Goal: Task Accomplishment & Management: Complete application form

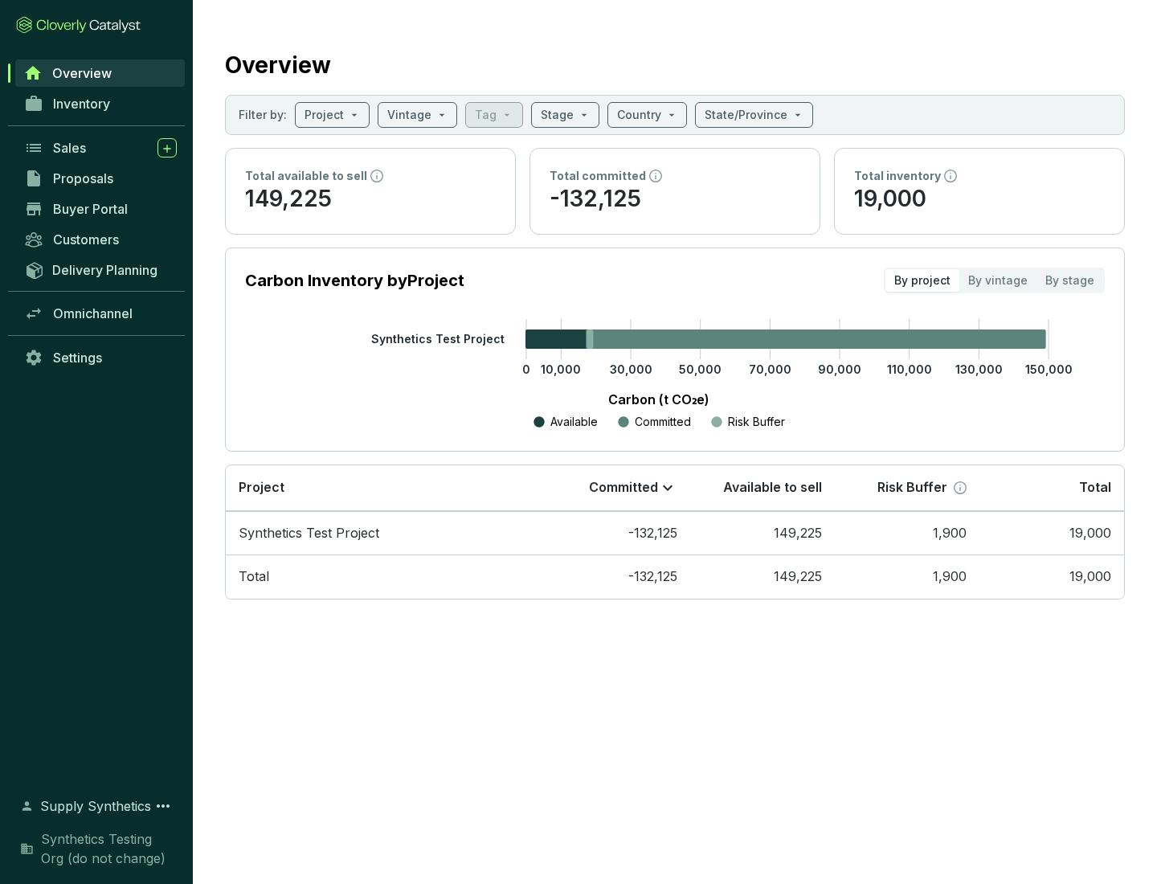
click at [100, 178] on span "Proposals" at bounding box center [83, 178] width 60 height 16
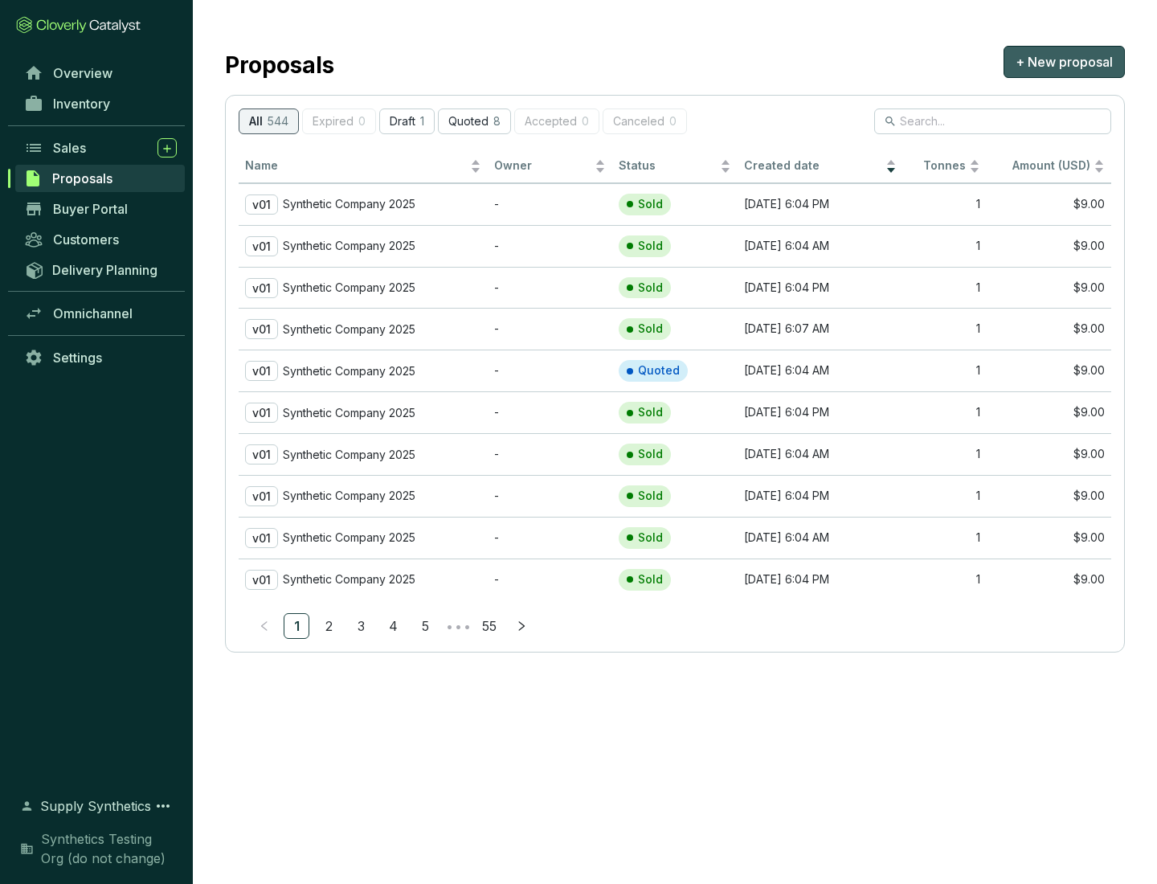
click at [1064, 62] on span "+ New proposal" at bounding box center [1064, 61] width 97 height 19
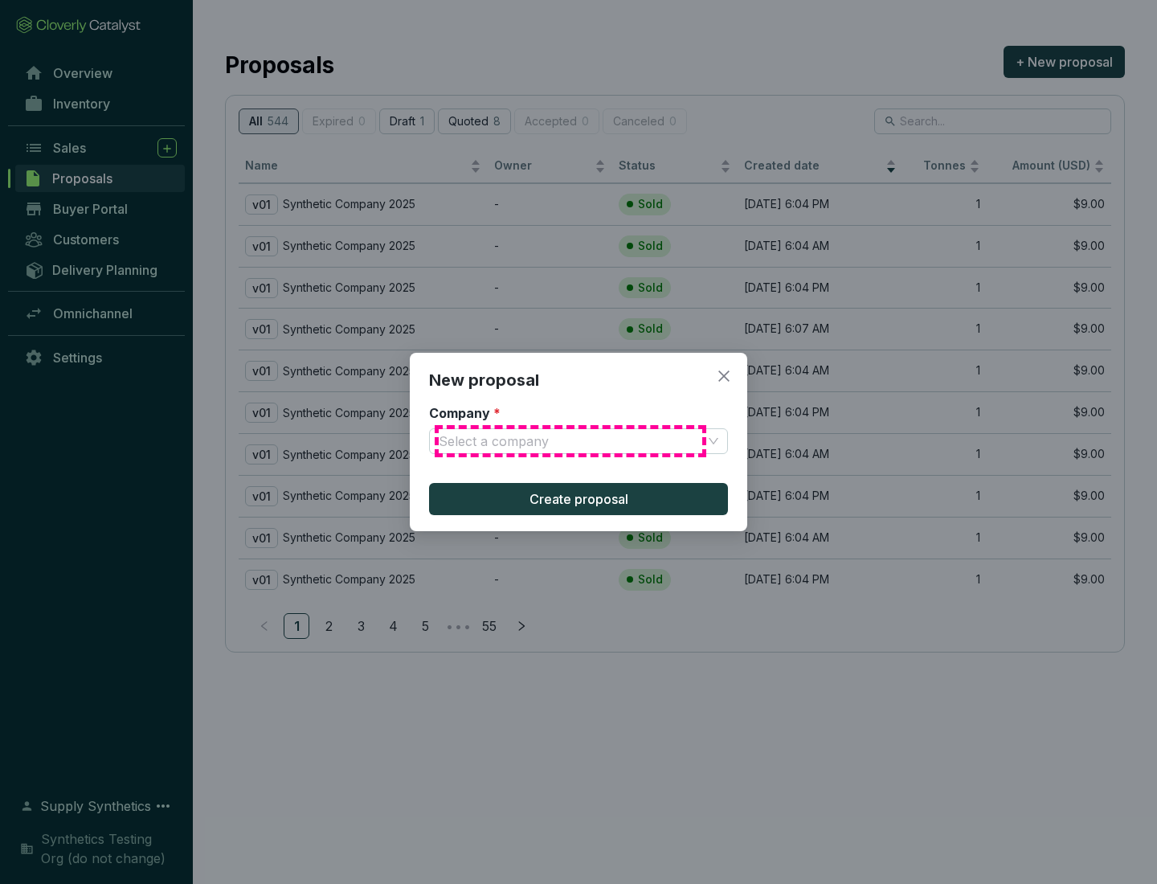
click at [571, 441] on input "Company *" at bounding box center [571, 441] width 264 height 24
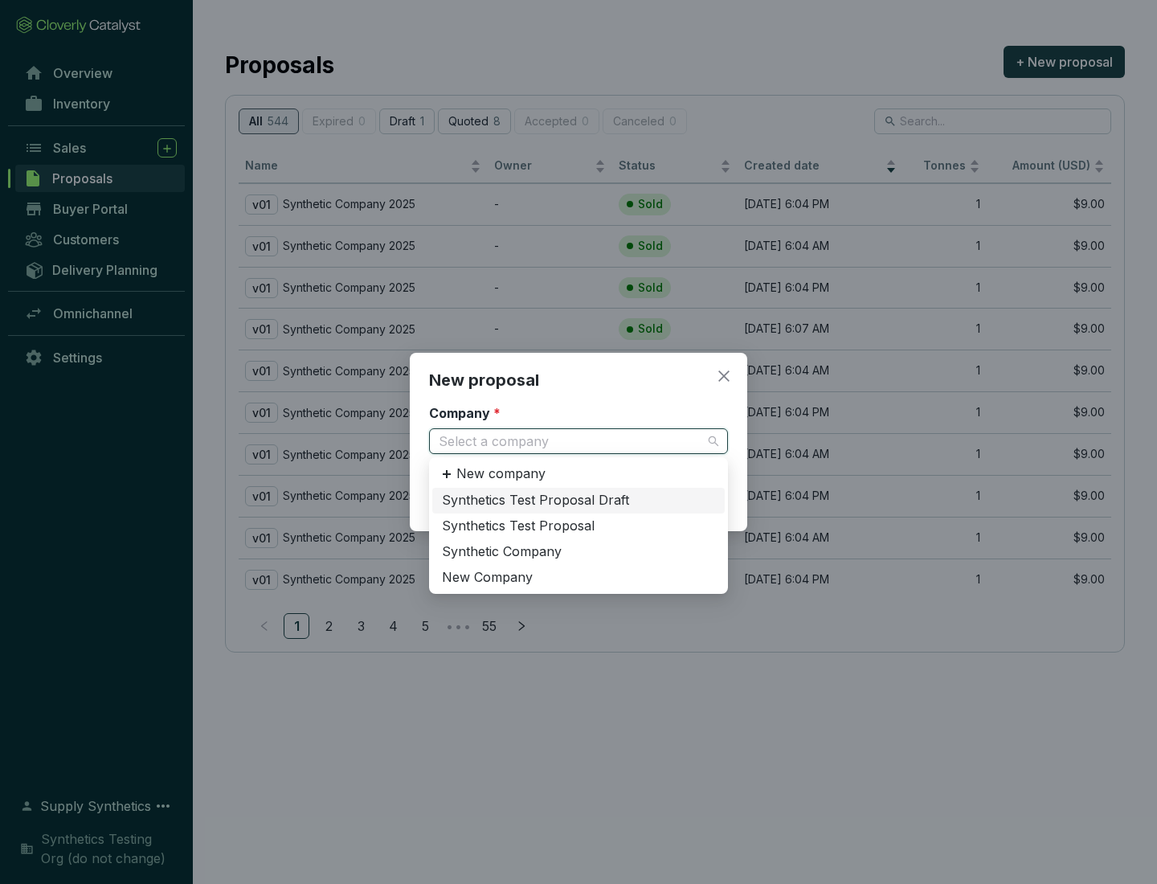
click at [579, 551] on div "Synthetic Company" at bounding box center [578, 552] width 273 height 18
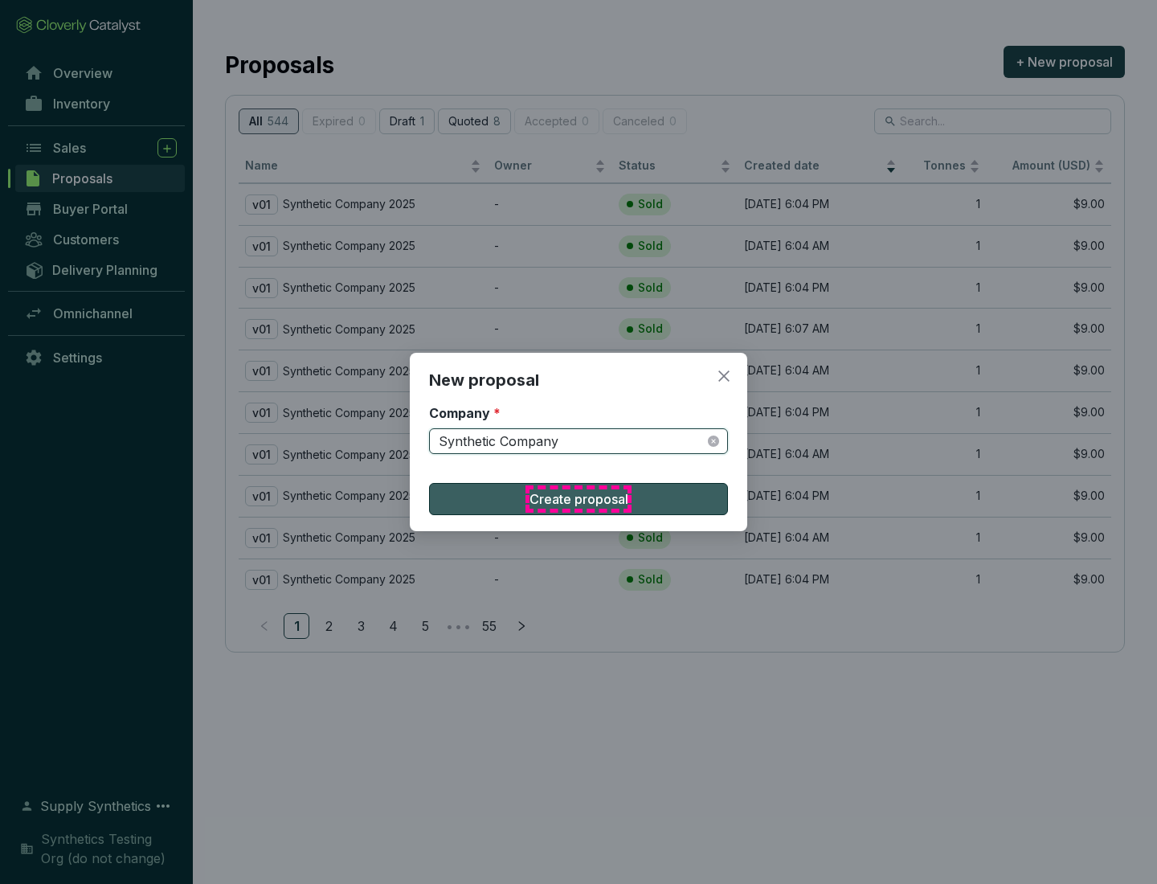
click at [579, 499] on span "Create proposal" at bounding box center [579, 499] width 99 height 19
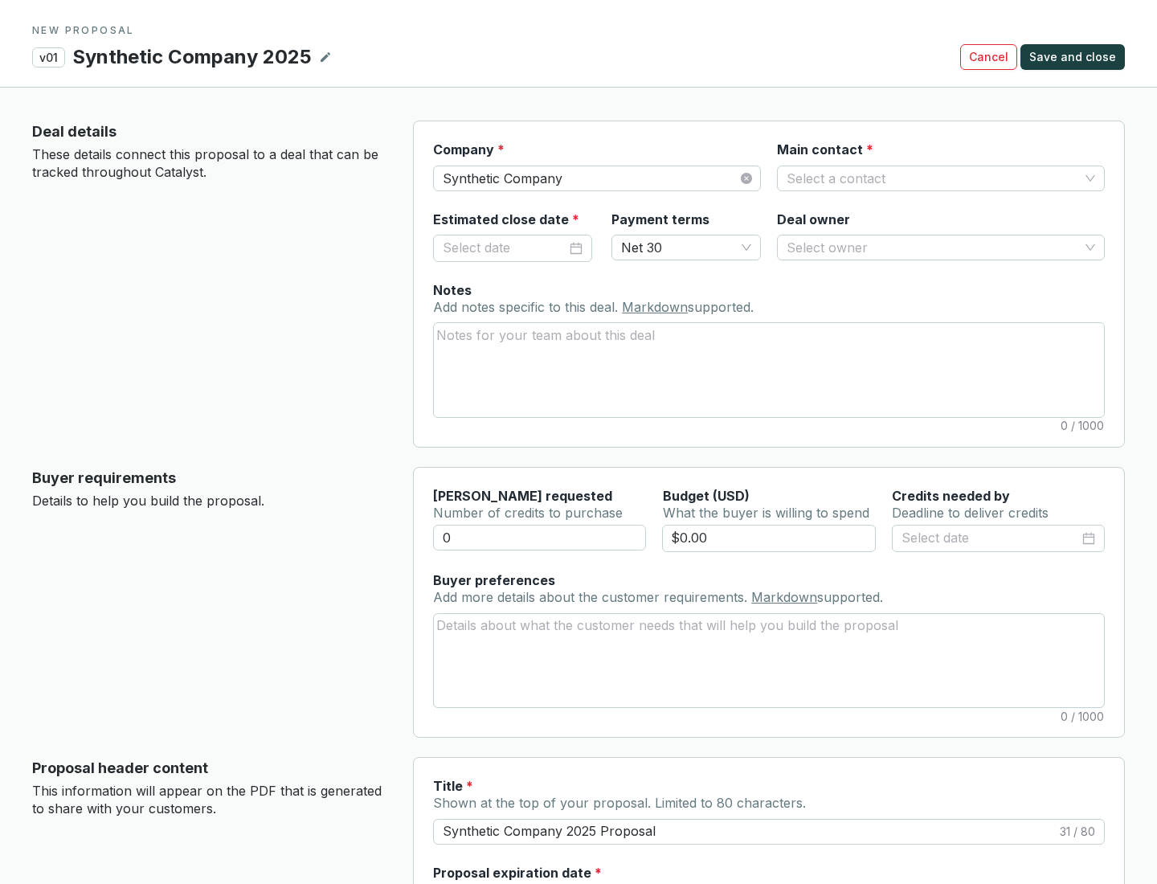
click at [933, 178] on input "Main contact *" at bounding box center [933, 178] width 293 height 24
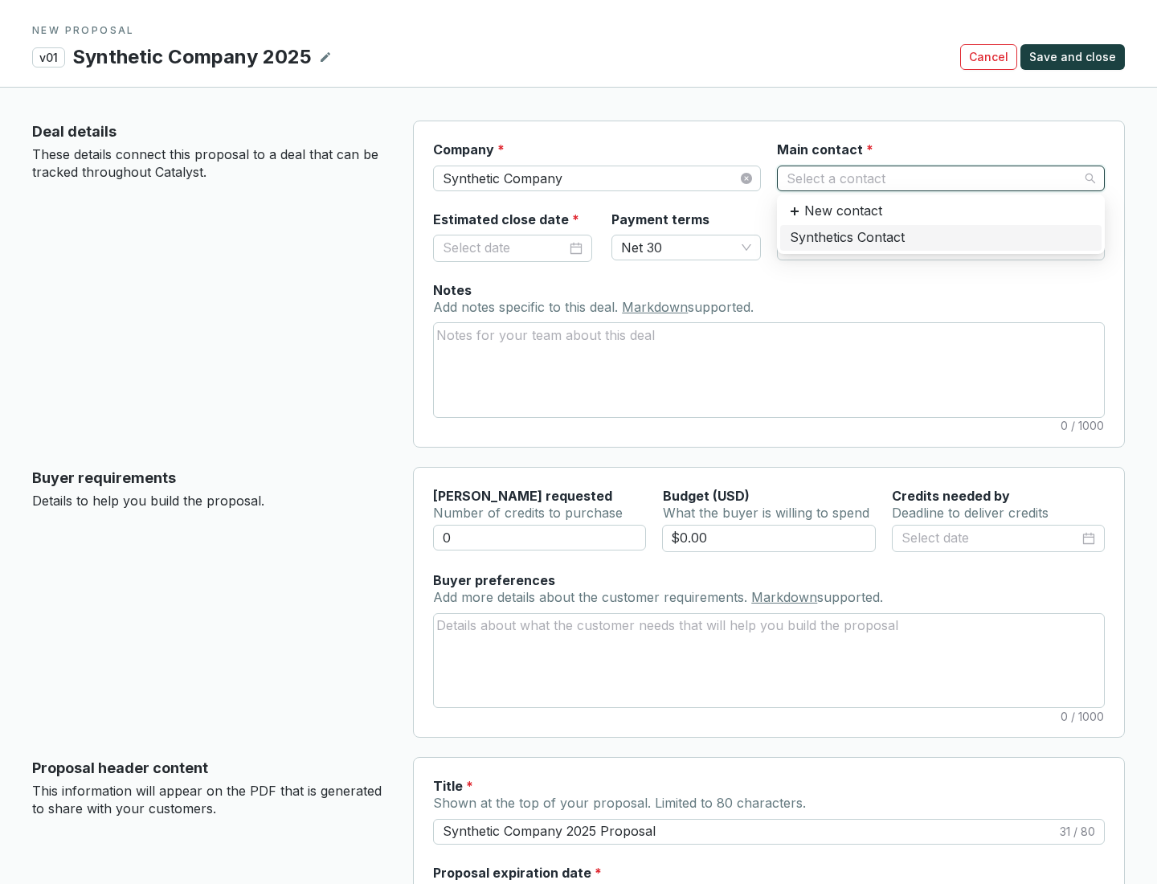
click at [940, 237] on div "Synthetics Contact" at bounding box center [941, 238] width 302 height 18
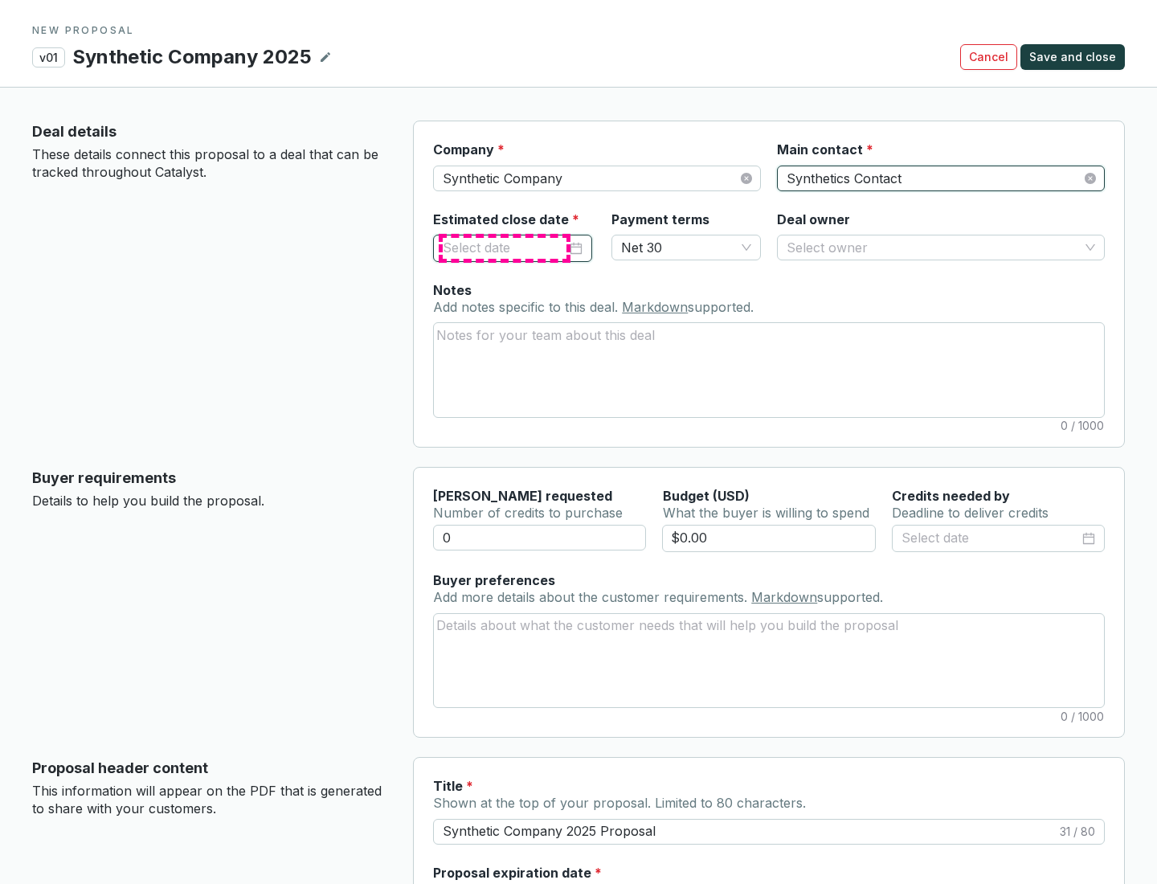
click at [505, 248] on input "Estimated close date *" at bounding box center [505, 248] width 124 height 21
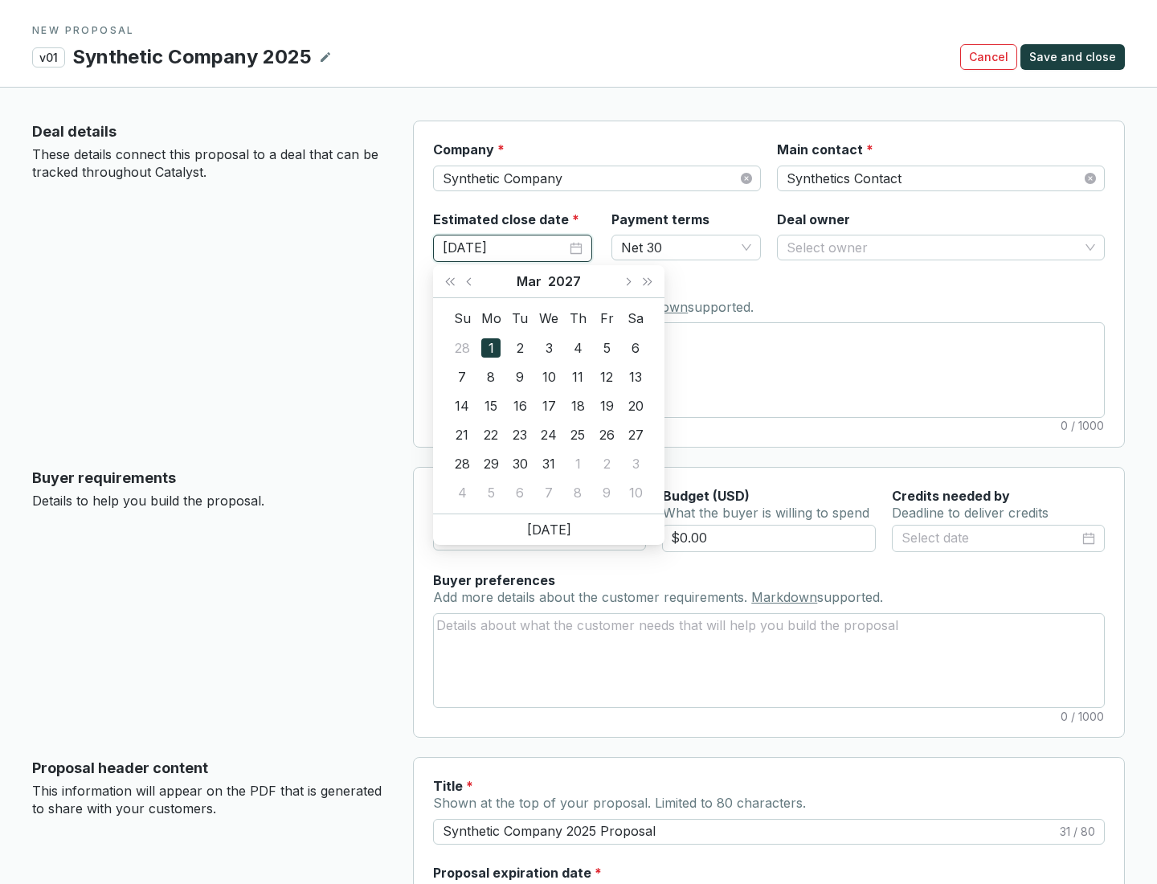
type input "[DATE]"
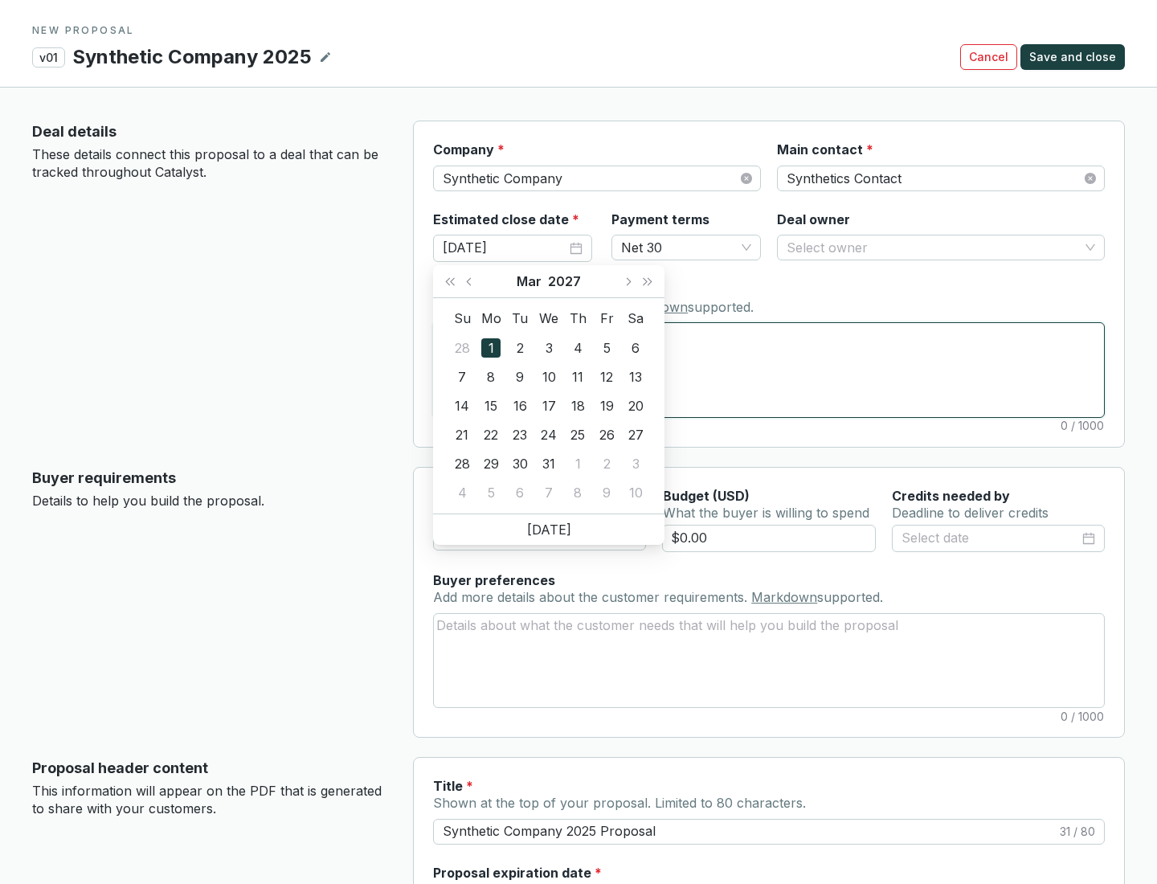
click at [769, 370] on textarea "Notes Add notes specific to this deal. Markdown supported." at bounding box center [769, 369] width 670 height 93
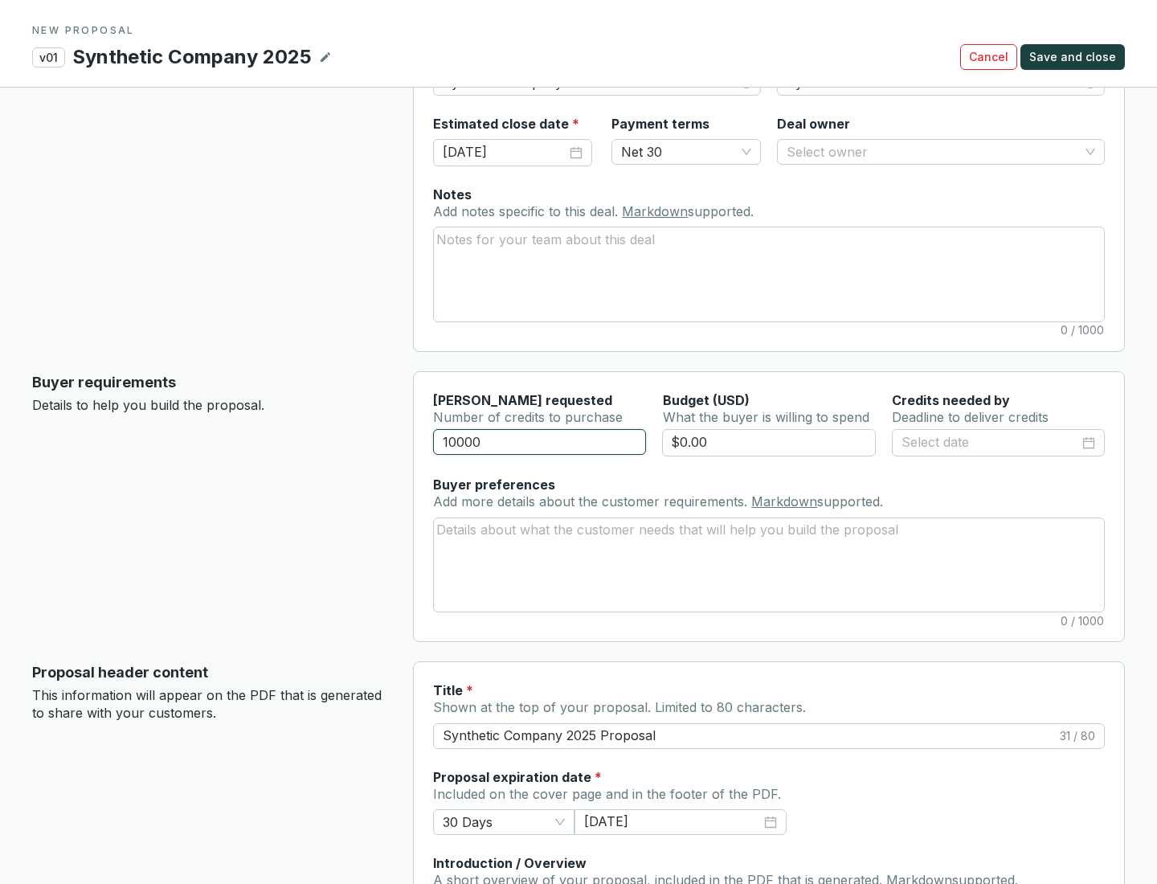
scroll to position [96, 0]
type input "10000"
type input "$0.00"
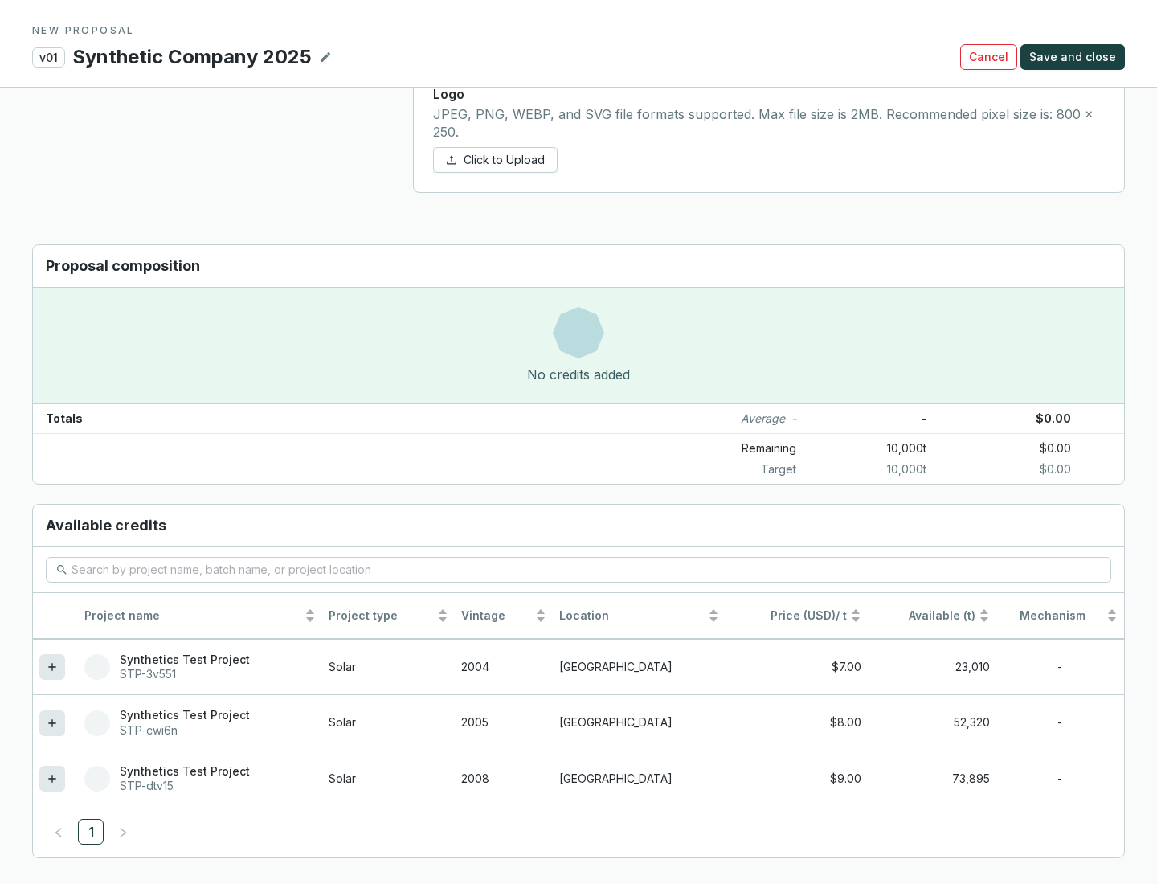
click at [52, 779] on icon at bounding box center [51, 778] width 7 height 7
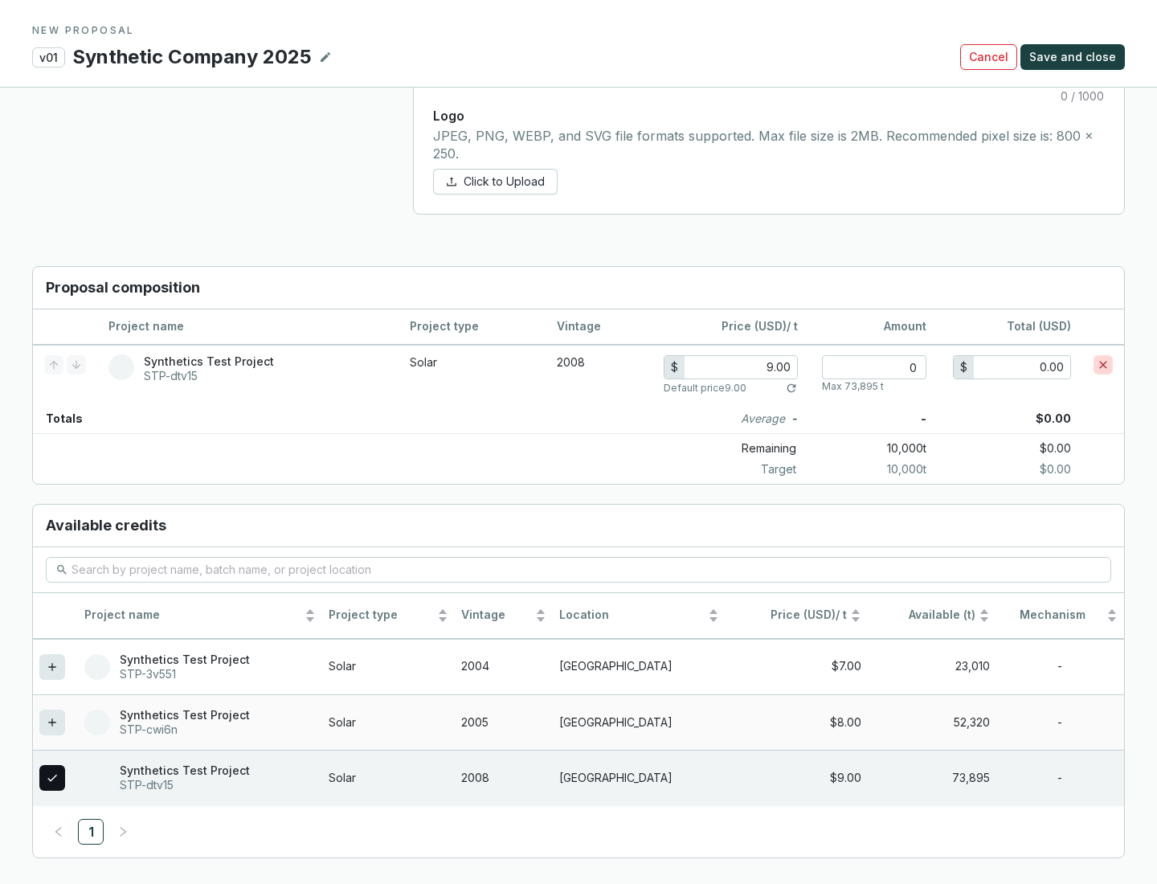
scroll to position [924, 0]
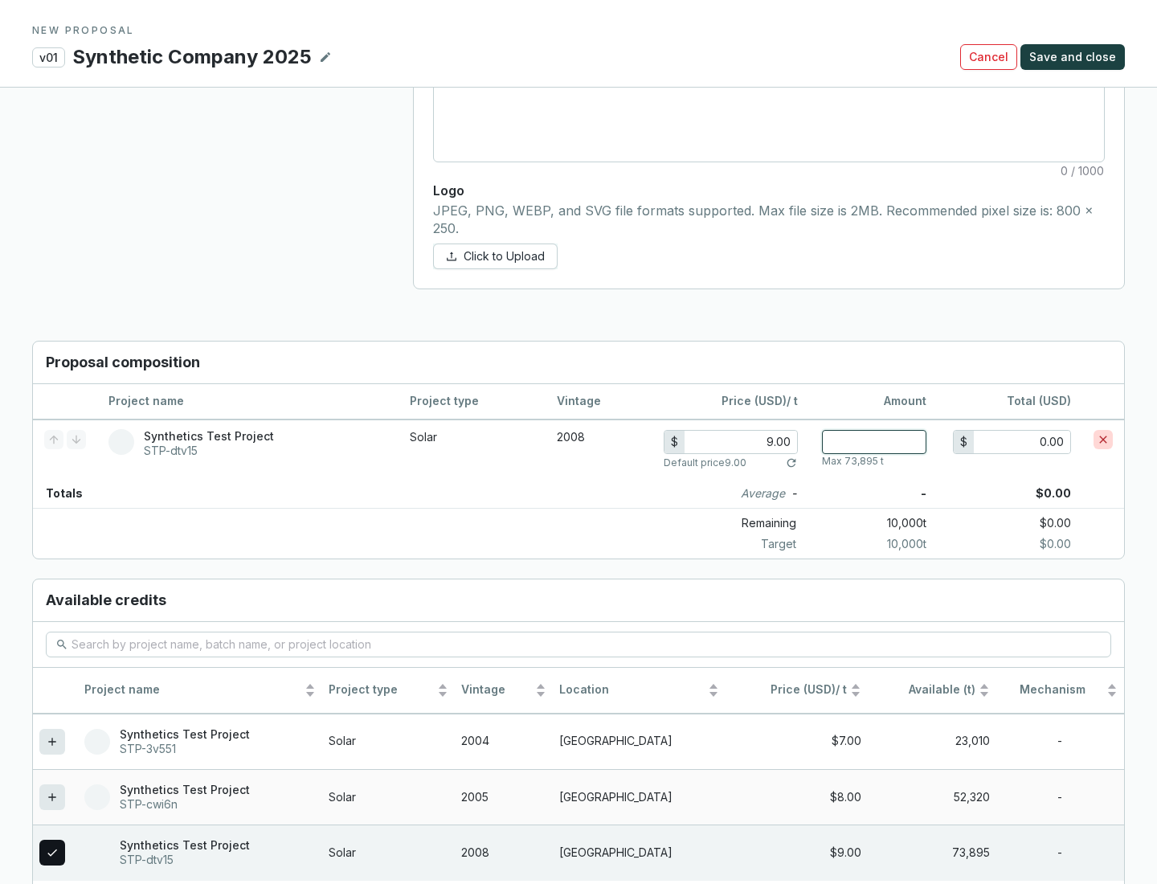
type input "1"
type input "9.00"
type input "1"
click at [1075, 57] on span "Save and close" at bounding box center [1073, 57] width 87 height 16
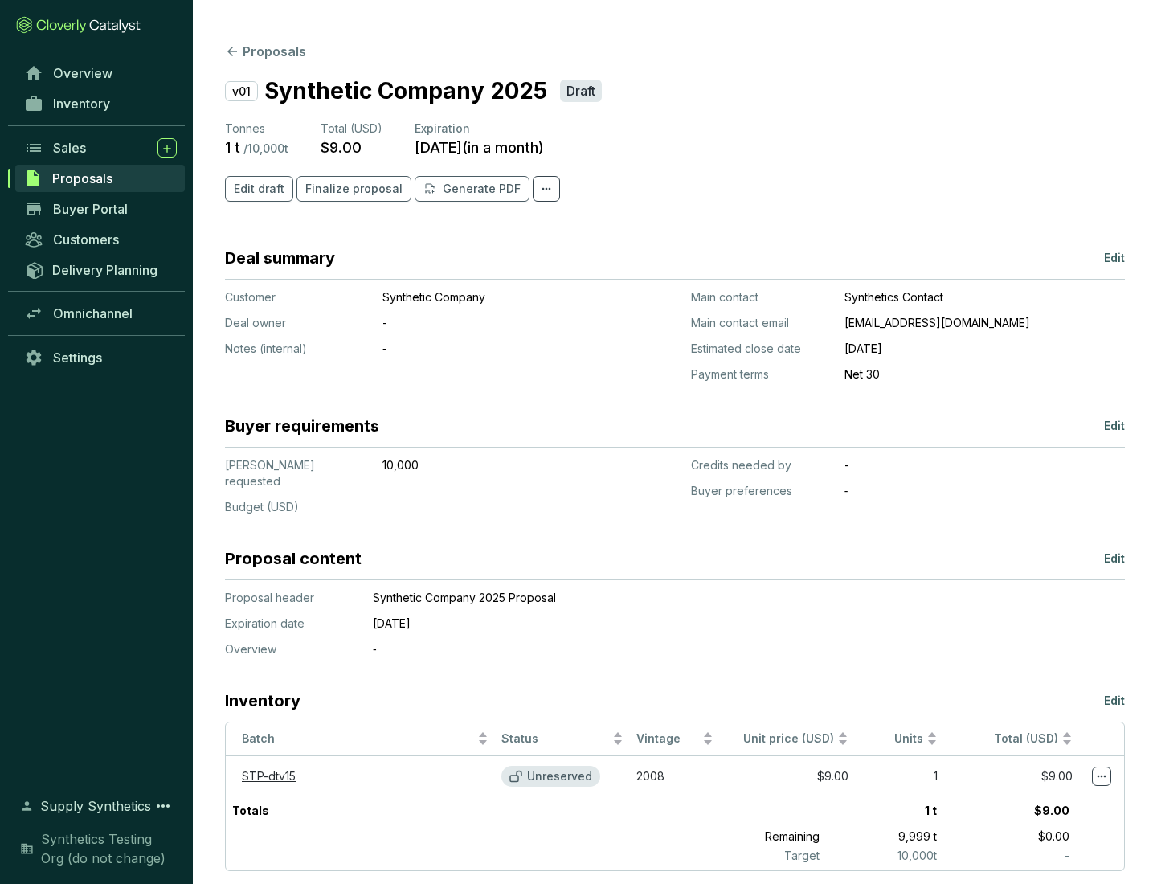
click at [349, 189] on span "Finalize proposal" at bounding box center [353, 189] width 97 height 16
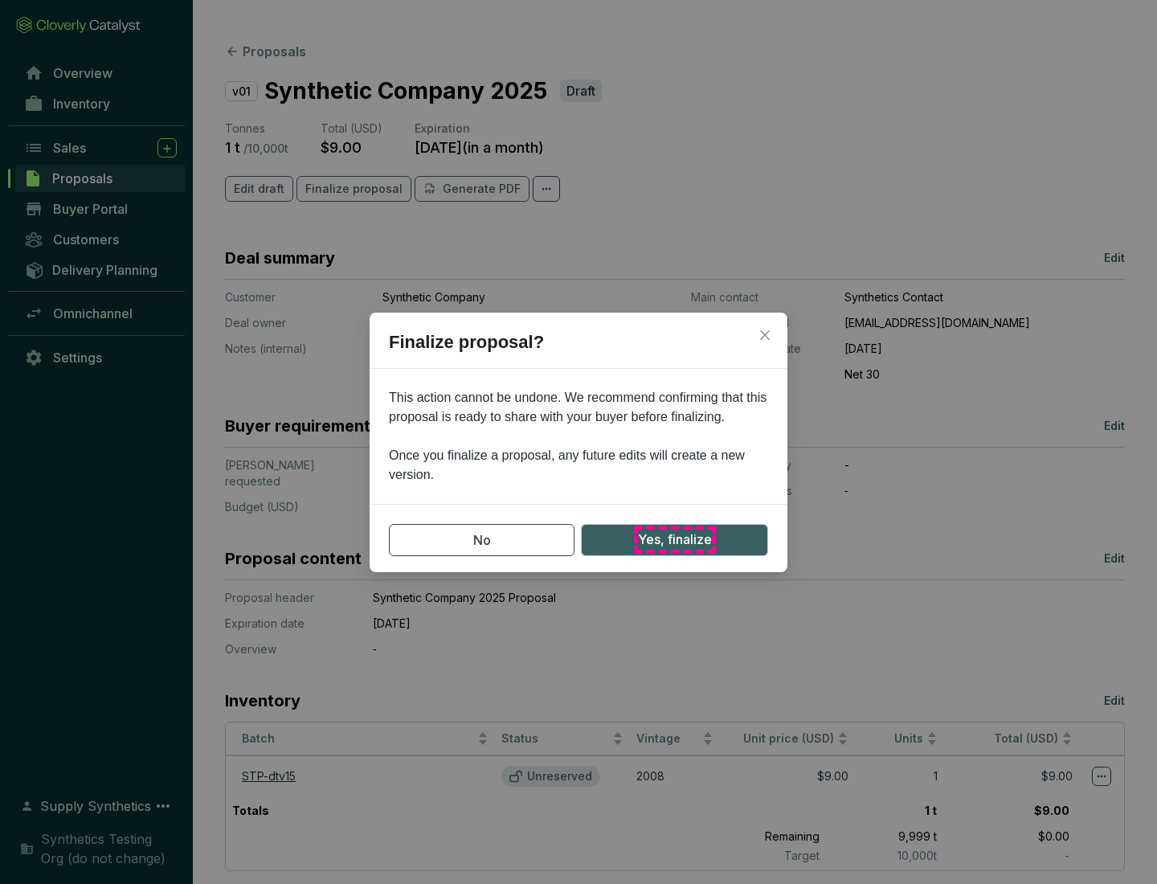
click at [674, 539] on span "Yes, finalize" at bounding box center [675, 540] width 74 height 20
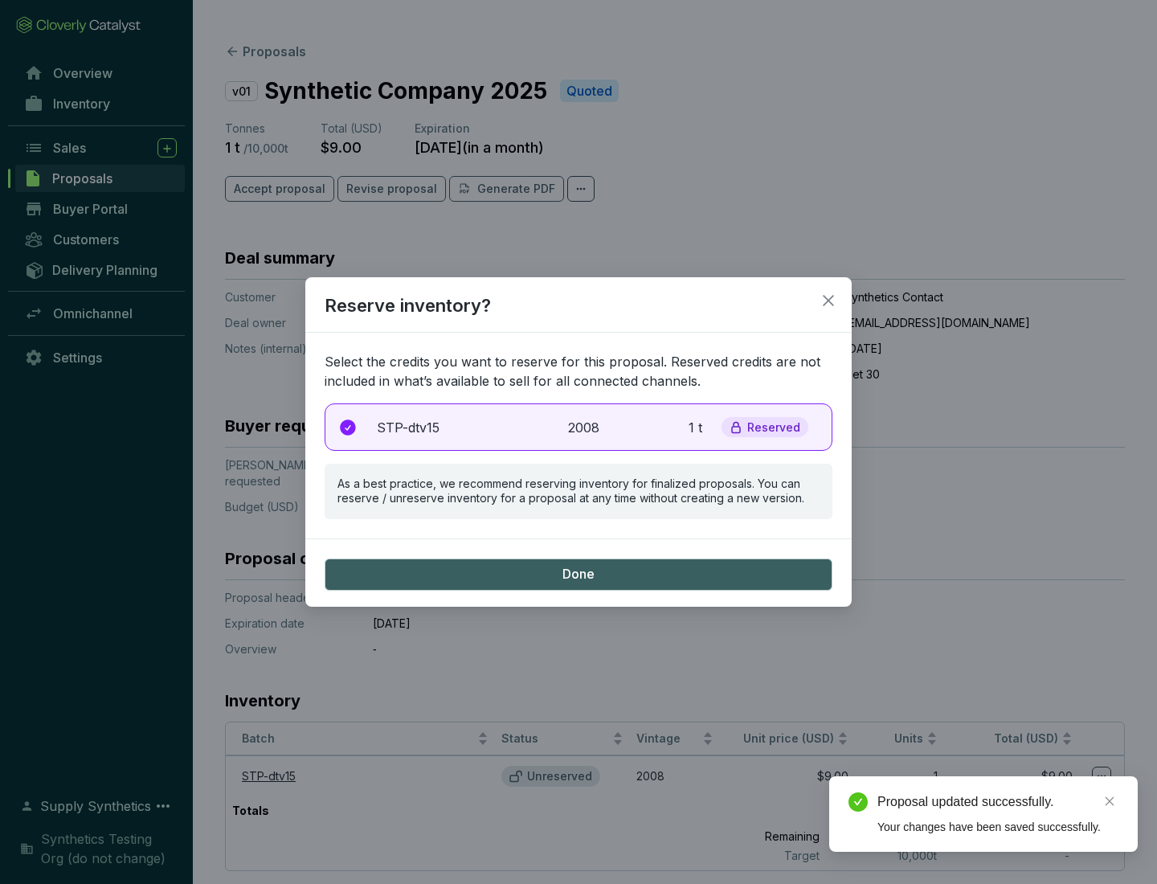
click at [579, 427] on p "2008" at bounding box center [585, 427] width 35 height 19
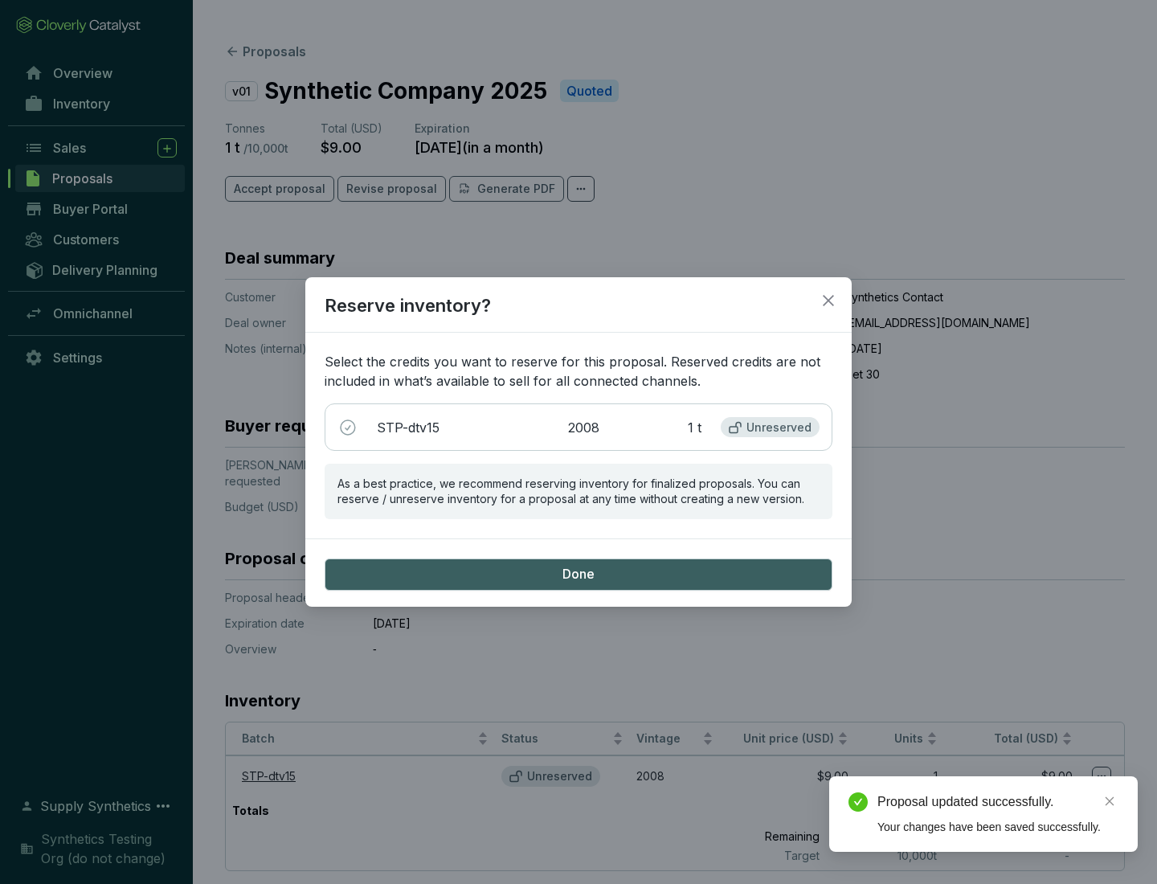
click at [579, 574] on span "Done" at bounding box center [579, 575] width 32 height 18
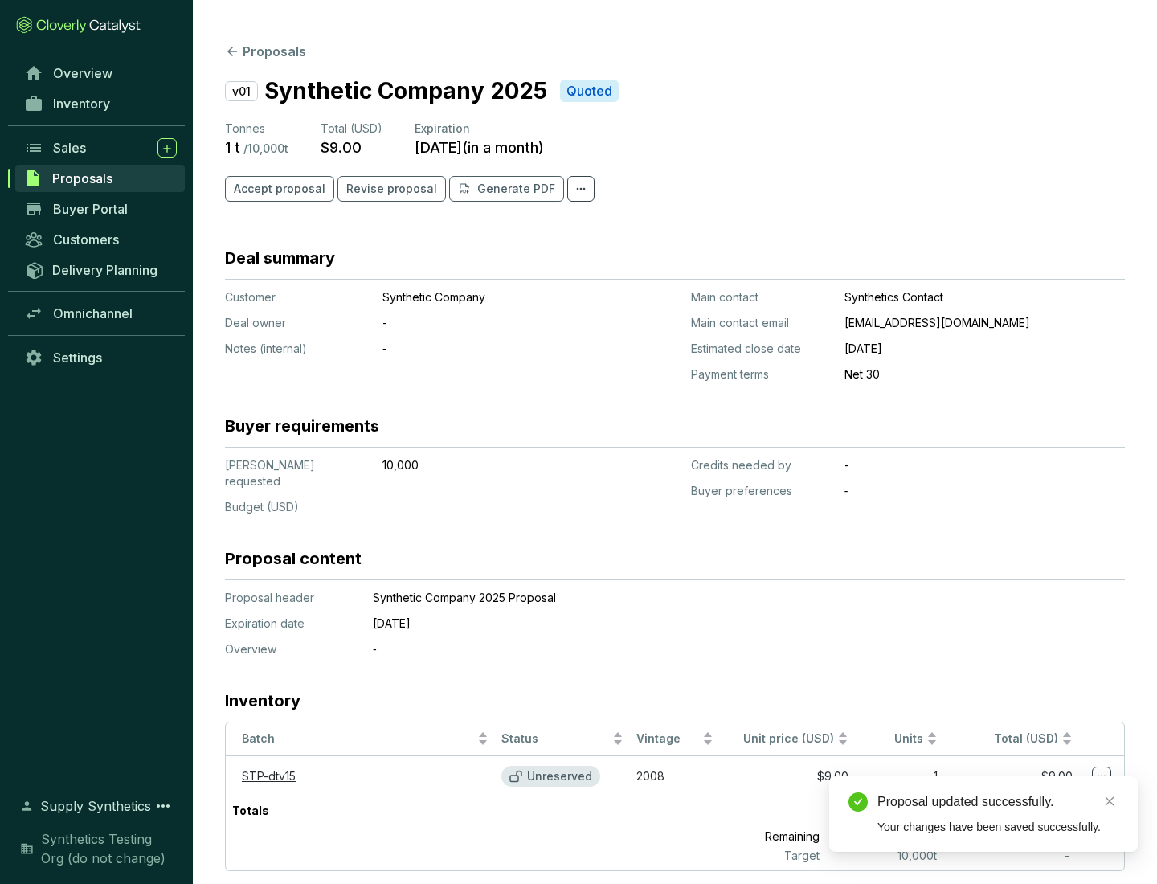
click at [998, 802] on div "Proposal updated successfully." at bounding box center [998, 802] width 241 height 19
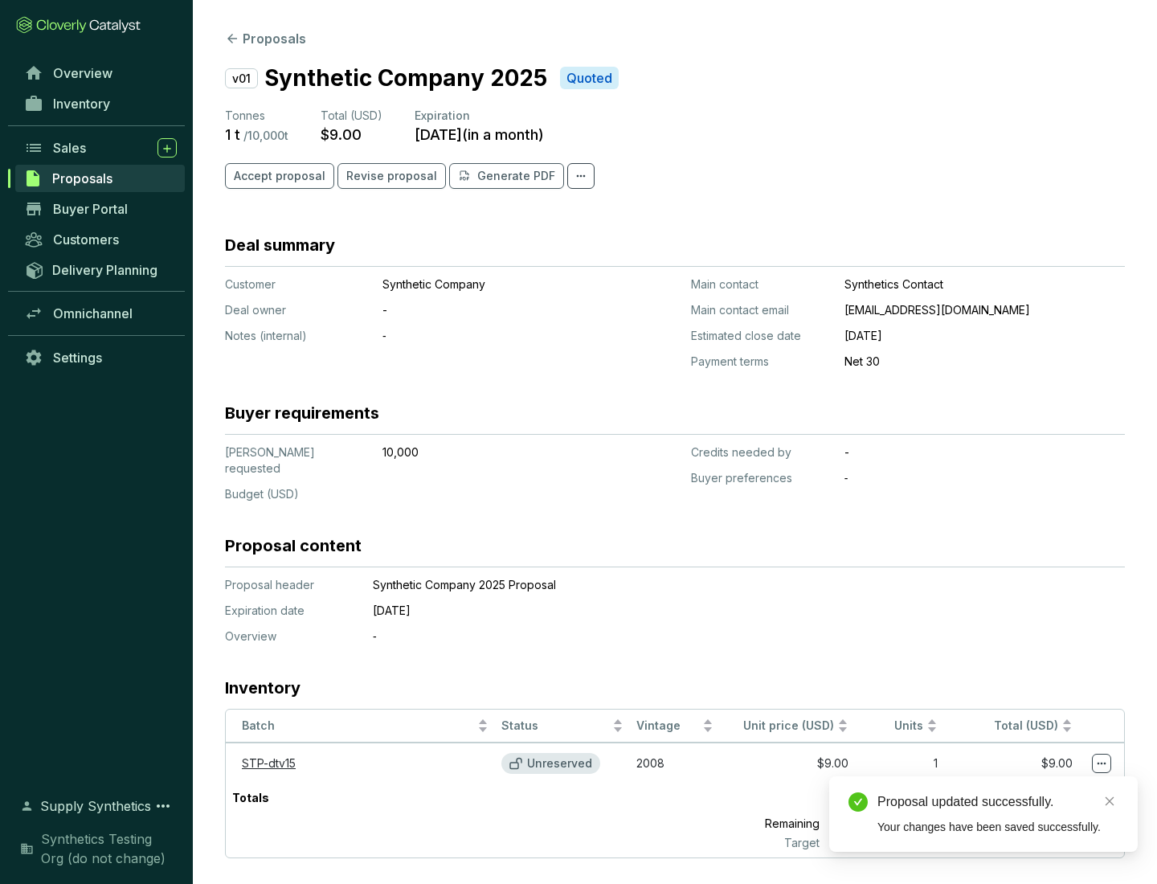
click at [1102, 763] on icon at bounding box center [1102, 764] width 9 height 2
click at [1053, 784] on div "Proposal updated successfully. Your changes have been saved successfully." at bounding box center [984, 814] width 309 height 76
click at [998, 802] on div "Proposal updated successfully." at bounding box center [998, 802] width 241 height 19
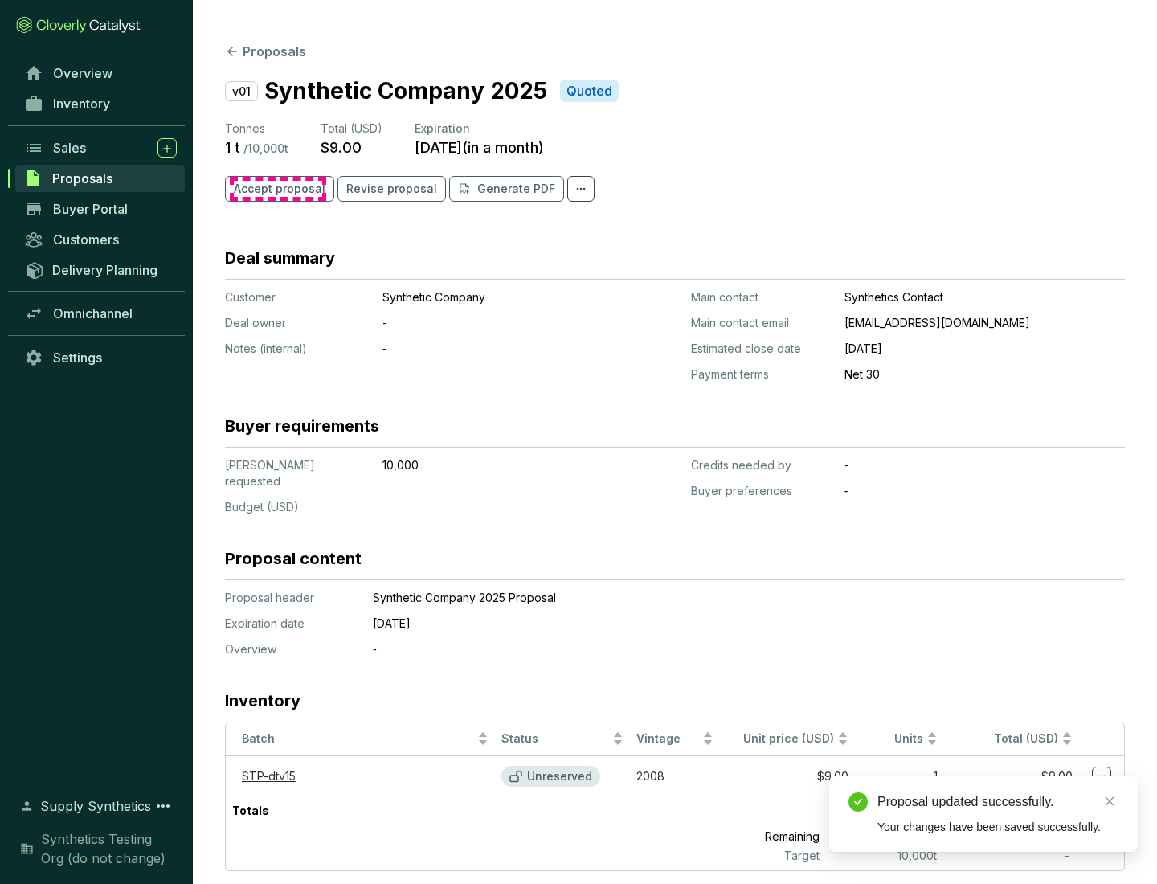
click at [277, 189] on span "Accept proposal" at bounding box center [280, 189] width 92 height 16
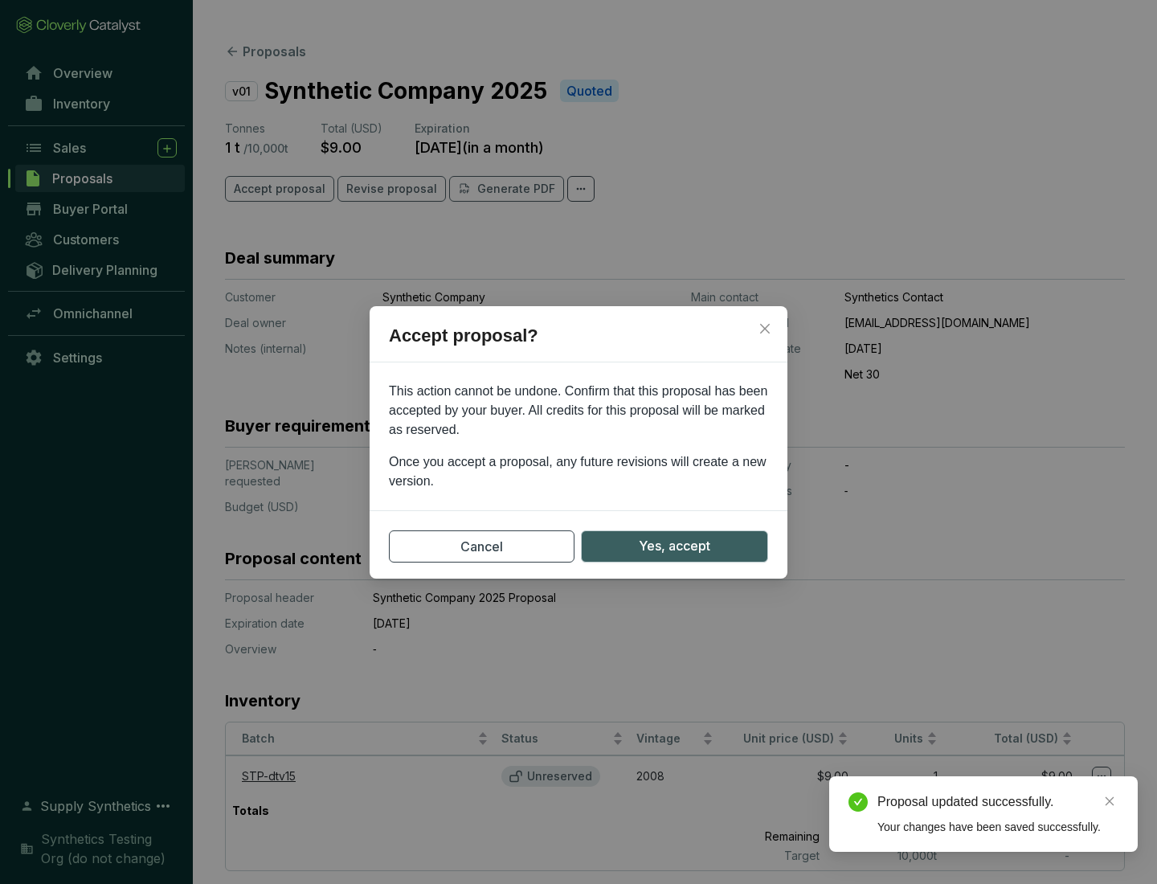
click at [674, 546] on span "Yes, accept" at bounding box center [675, 546] width 72 height 20
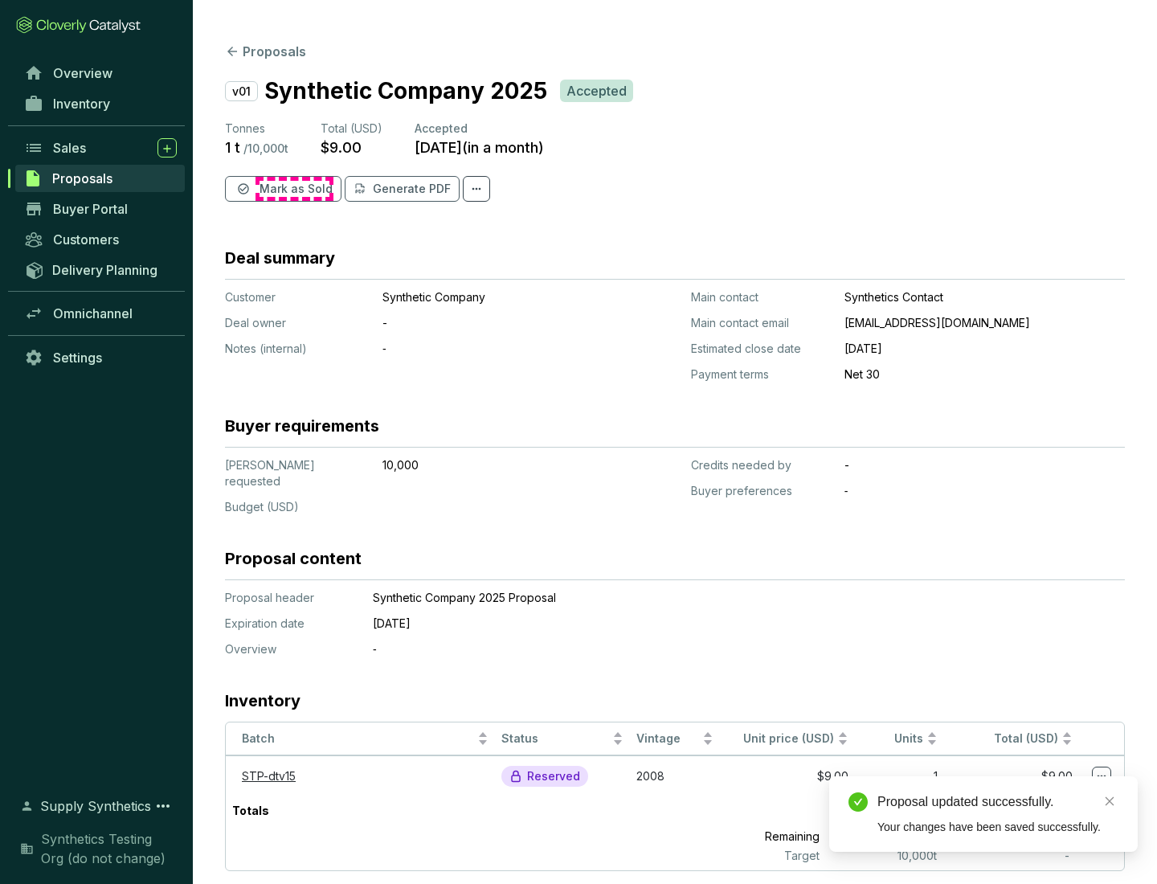
click at [294, 189] on span "Mark as Sold" at bounding box center [296, 189] width 73 height 16
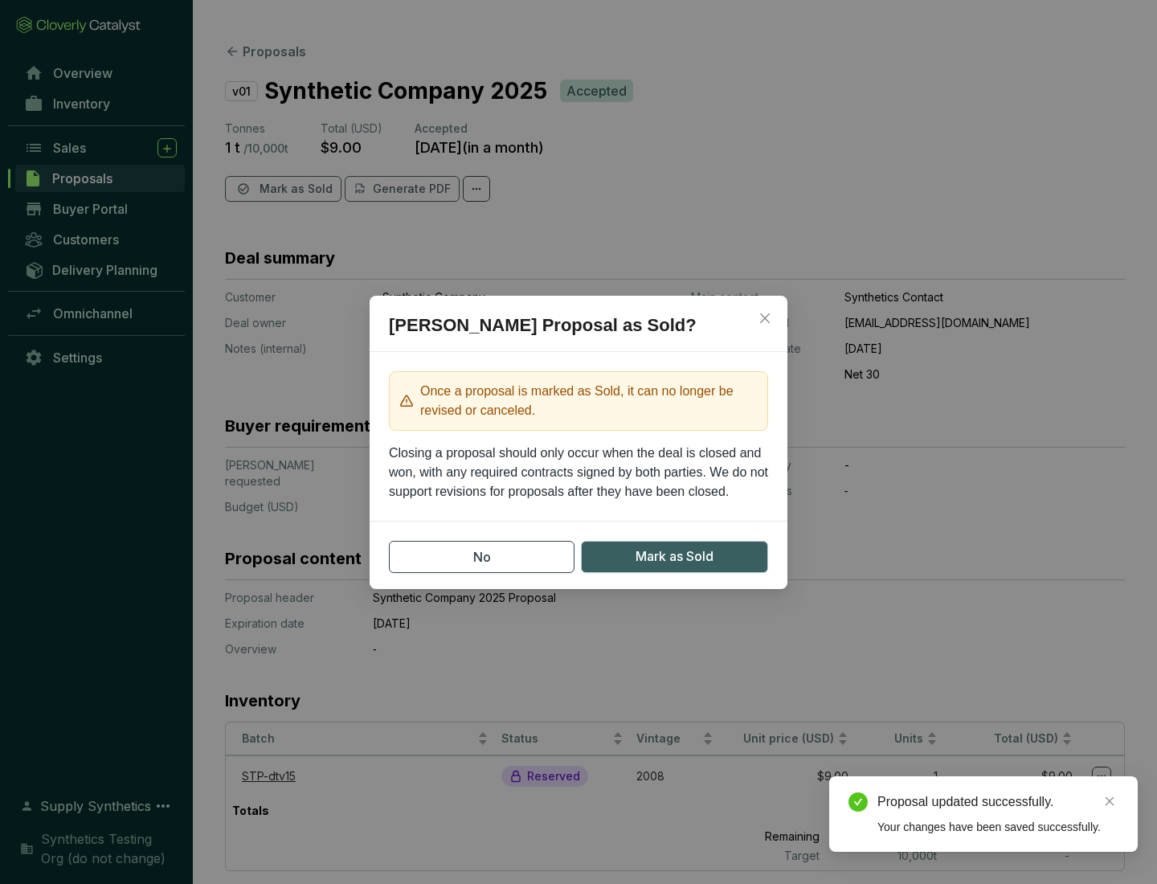
click at [674, 556] on span "Mark as Sold" at bounding box center [675, 557] width 78 height 20
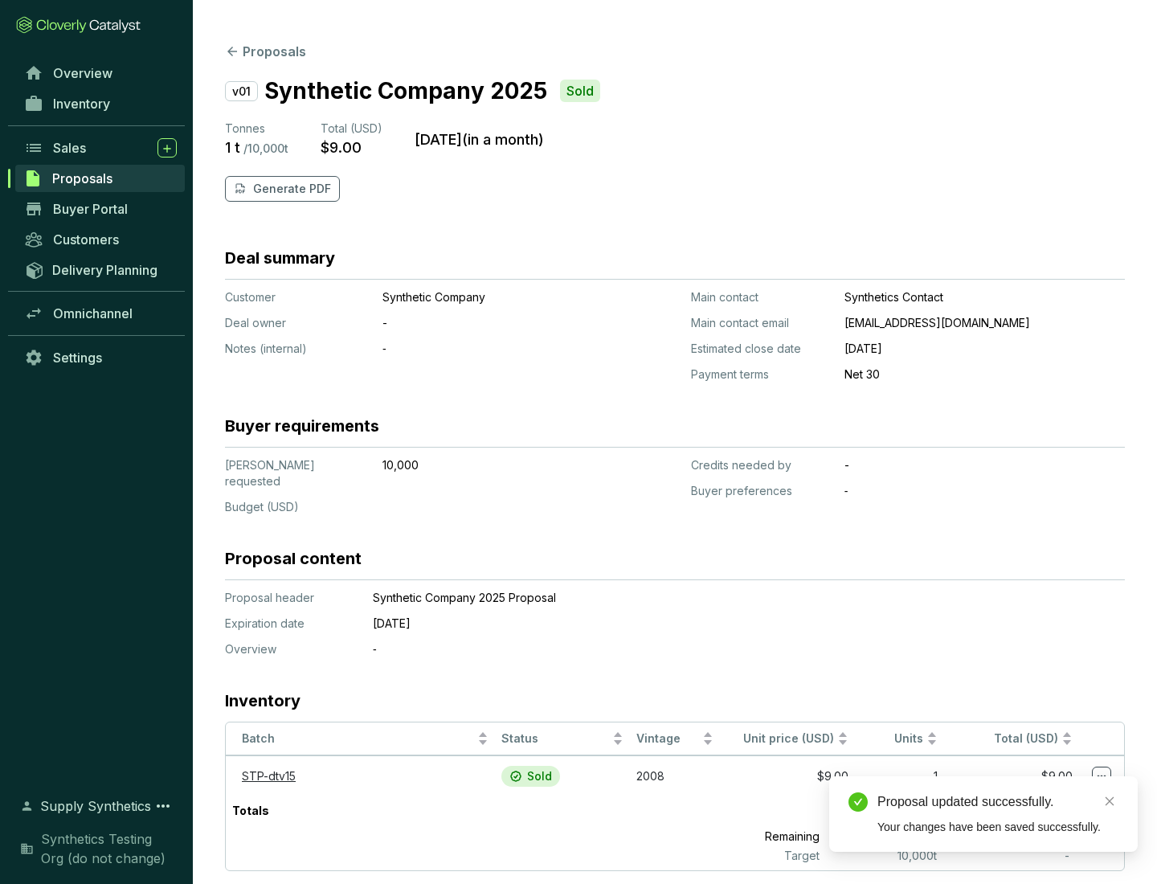
click at [290, 189] on p "Generate PDF" at bounding box center [292, 189] width 78 height 16
click at [998, 802] on div "Proposal updated successfully." at bounding box center [998, 802] width 241 height 19
